Goal: Find specific page/section: Find specific page/section

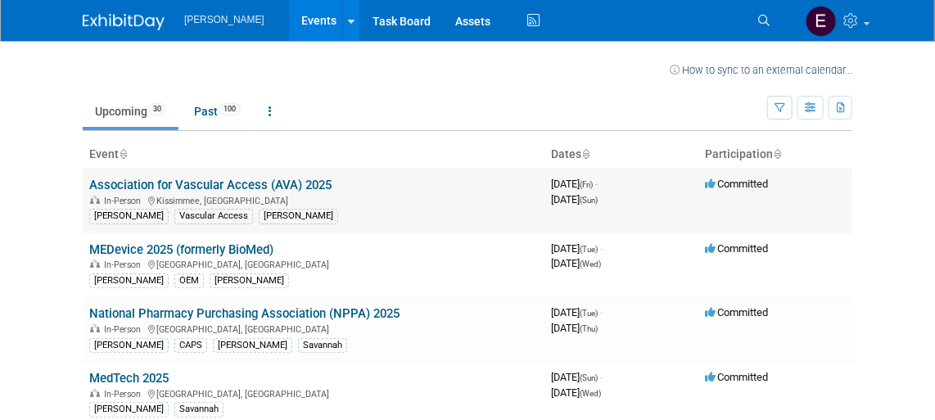
click at [164, 187] on link "Association for Vascular Access (AVA) 2025" at bounding box center [210, 185] width 242 height 15
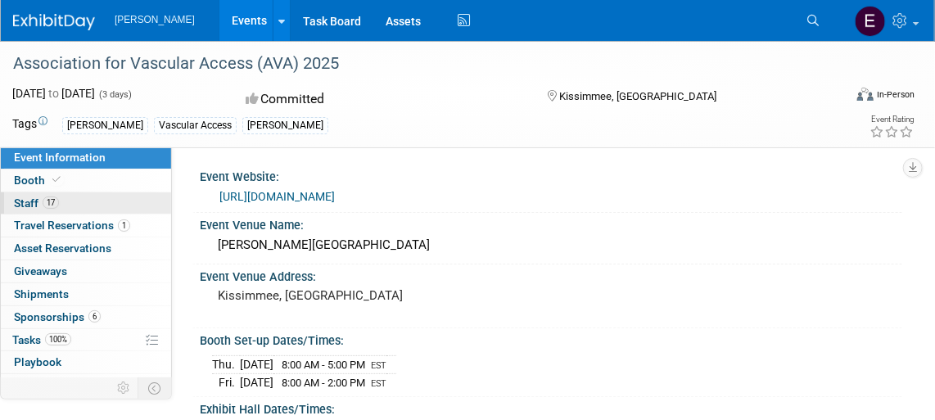
click at [22, 197] on span "Staff 17" at bounding box center [36, 202] width 45 height 13
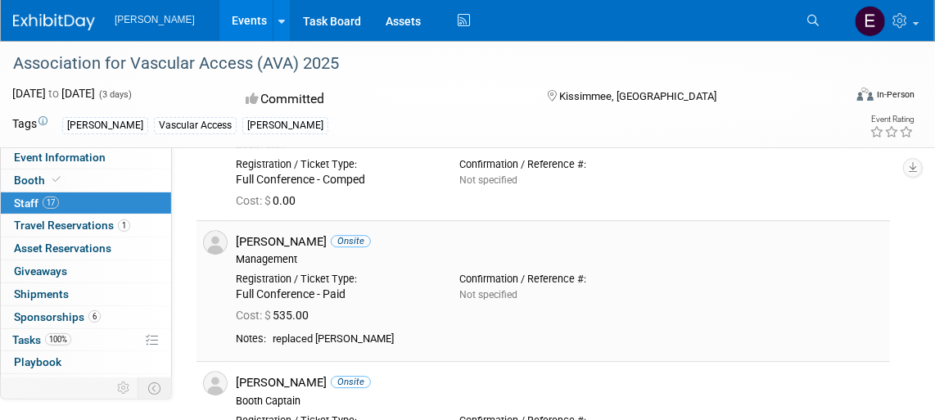
scroll to position [1528, 0]
drag, startPoint x: 357, startPoint y: 338, endPoint x: 317, endPoint y: 340, distance: 40.2
click at [317, 340] on td "replaced Brett Sarnoff" at bounding box center [574, 339] width 617 height 15
click at [481, 336] on div "replaced Brett Sarnoff" at bounding box center [578, 339] width 610 height 14
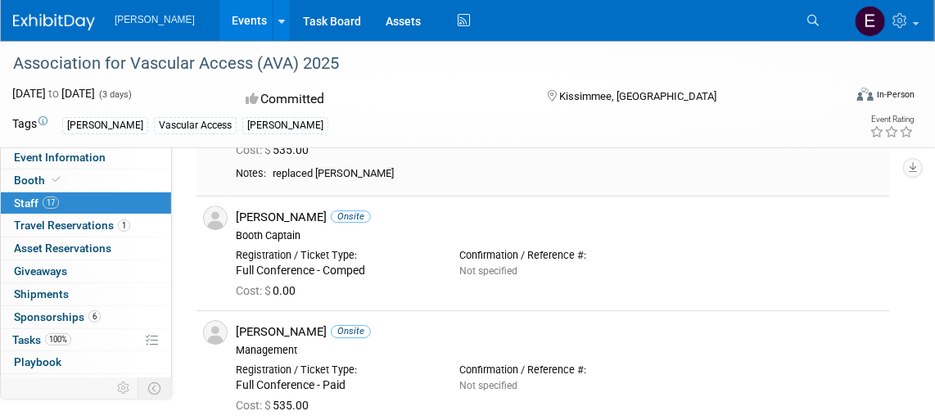
scroll to position [1694, 0]
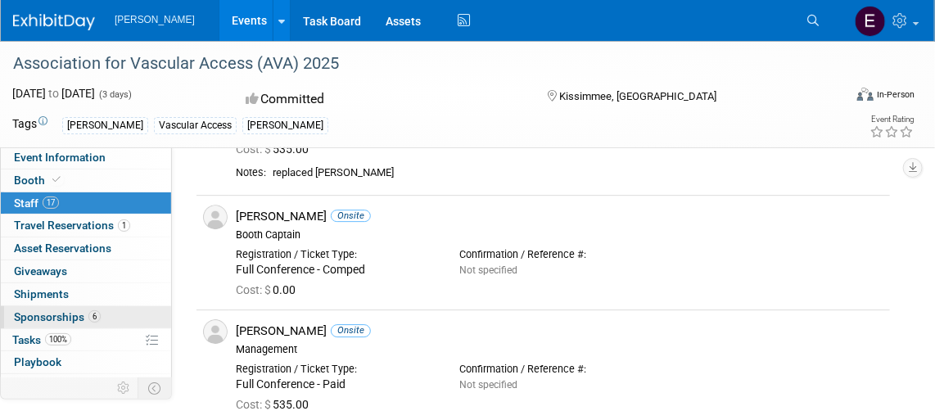
click at [36, 315] on span "Sponsorships 6" at bounding box center [57, 316] width 87 height 13
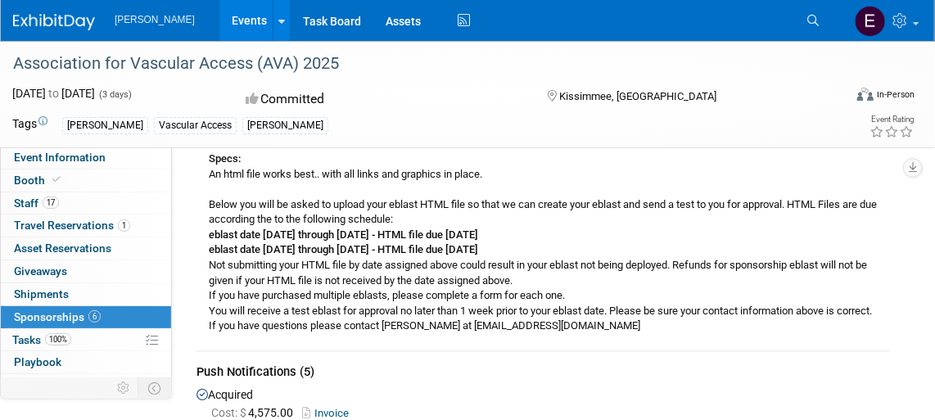
scroll to position [0, 0]
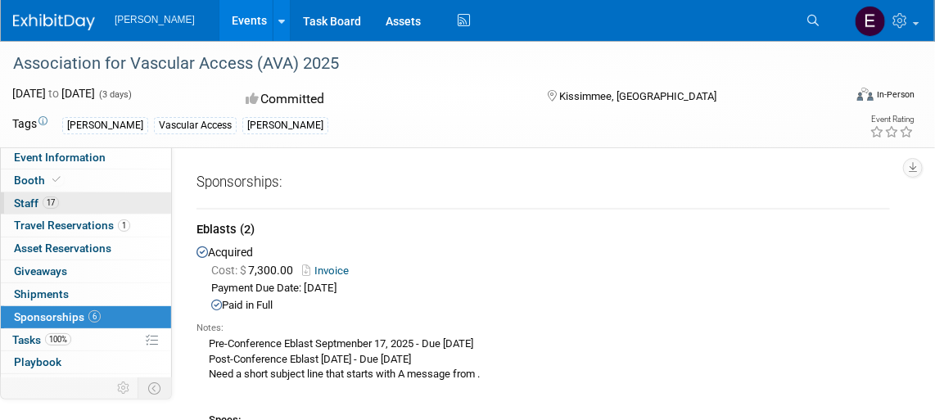
click at [22, 200] on span "Staff 17" at bounding box center [36, 202] width 45 height 13
